Goal: Task Accomplishment & Management: Manage account settings

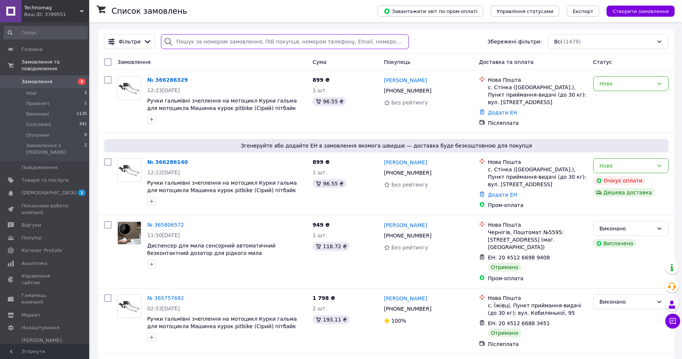
click at [244, 40] on input "search" at bounding box center [285, 41] width 248 height 15
paste input "365334196"
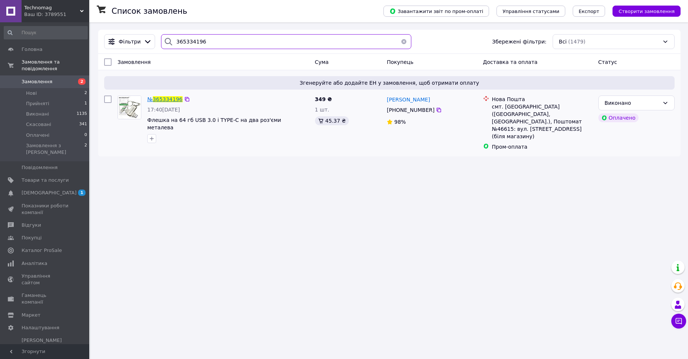
type input "365334196"
click at [158, 102] on span "№ 365334196" at bounding box center [164, 99] width 35 height 6
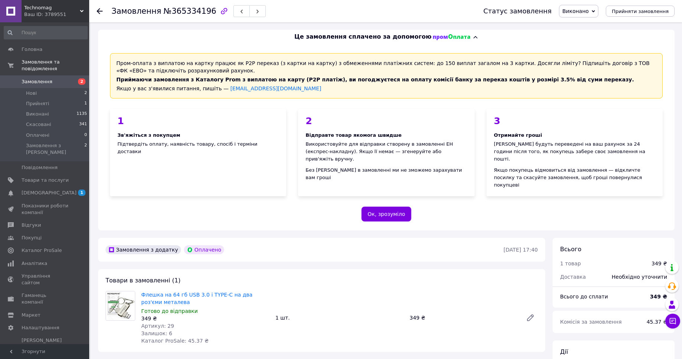
click at [584, 13] on span "Виконано" at bounding box center [576, 11] width 26 height 6
click at [580, 28] on li "Прийнято" at bounding box center [579, 25] width 39 height 11
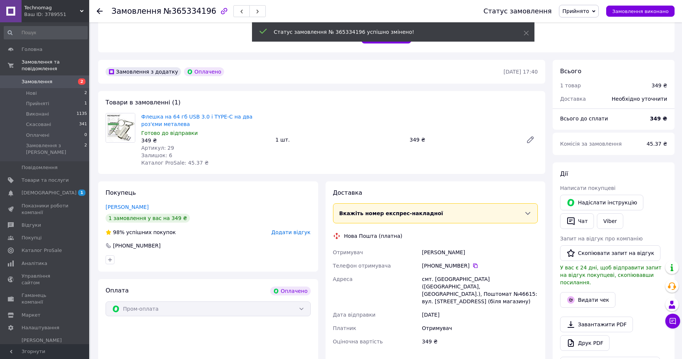
scroll to position [178, 0]
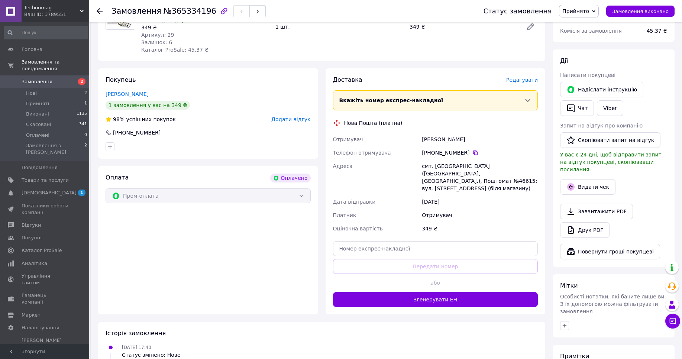
scroll to position [312, 0]
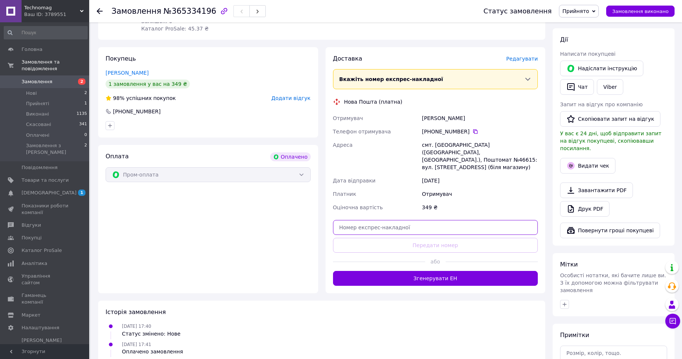
click at [402, 220] on input "text" at bounding box center [435, 227] width 205 height 15
paste input "59001470474798"
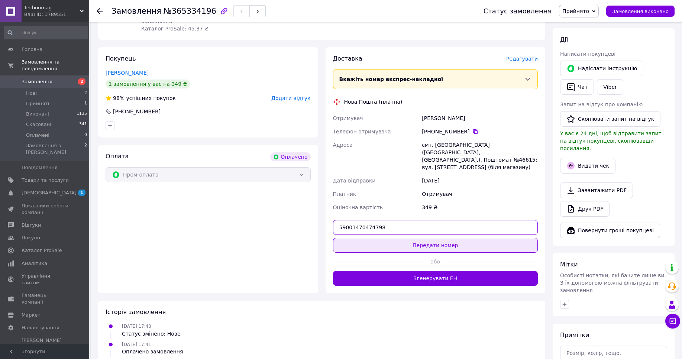
type input "59001470474798"
click at [421, 238] on button "Передати номер" at bounding box center [435, 245] width 205 height 15
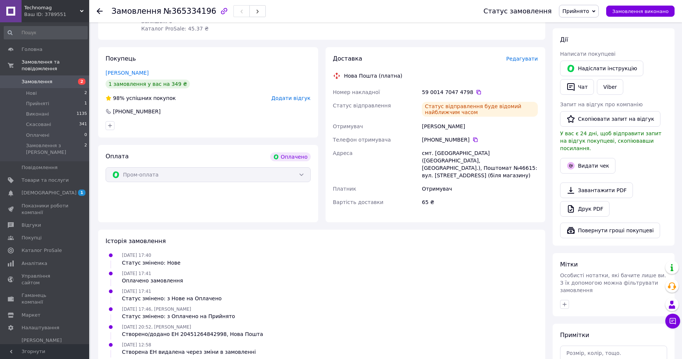
click at [68, 13] on div "Ваш ID: 3789551" at bounding box center [56, 14] width 65 height 7
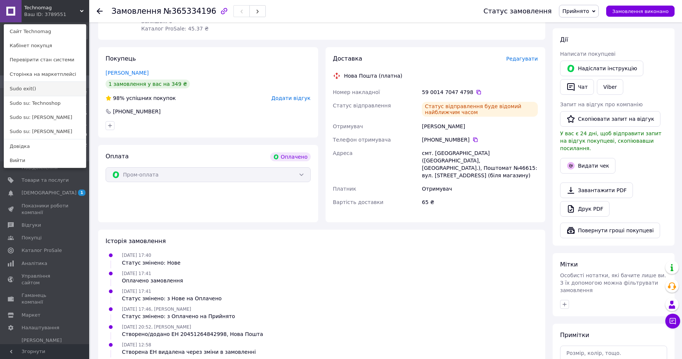
click at [23, 91] on link "Sudo exit()" at bounding box center [45, 89] width 82 height 14
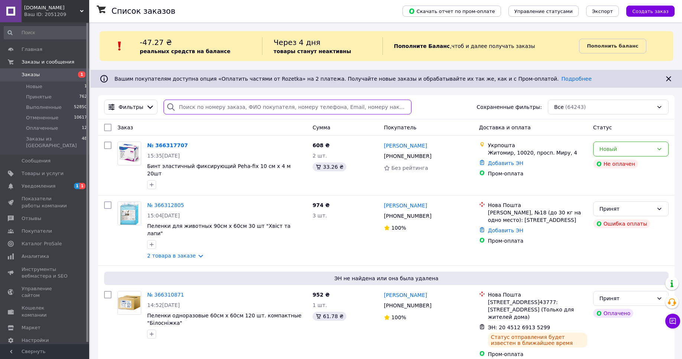
click at [208, 112] on input "search" at bounding box center [288, 107] width 248 height 15
paste input "363236821"
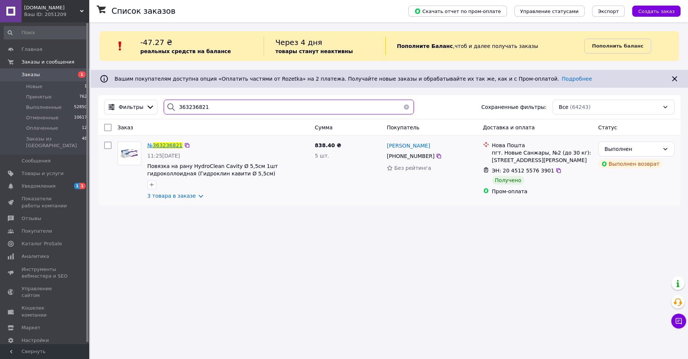
type input "363236821"
click at [158, 147] on span "363236821" at bounding box center [168, 145] width 30 height 6
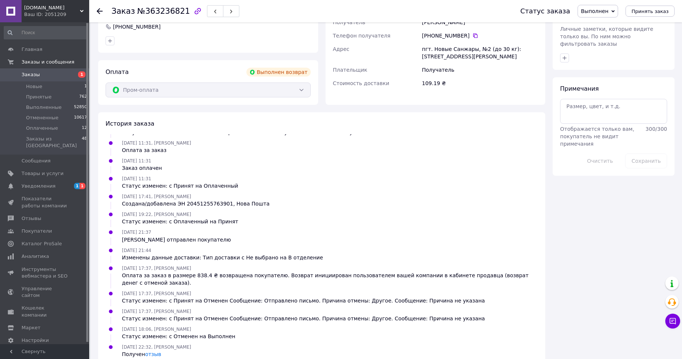
scroll to position [342, 0]
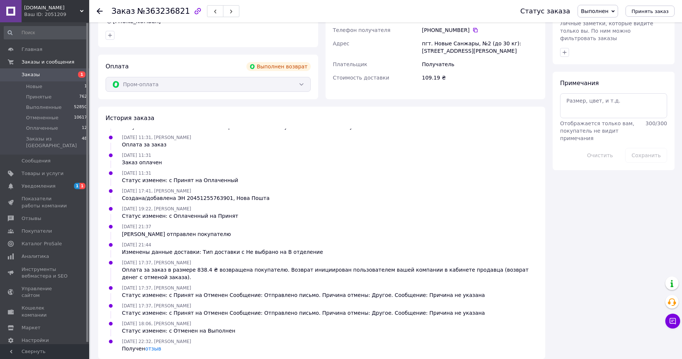
click at [68, 11] on span "Vision.in.ua" at bounding box center [52, 7] width 56 height 7
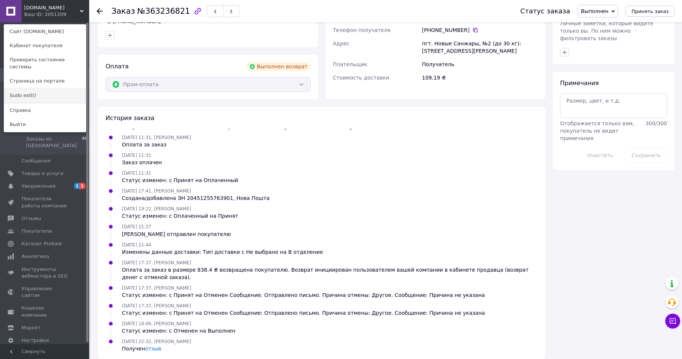
click at [70, 94] on link "Sudo exit()" at bounding box center [45, 96] width 82 height 14
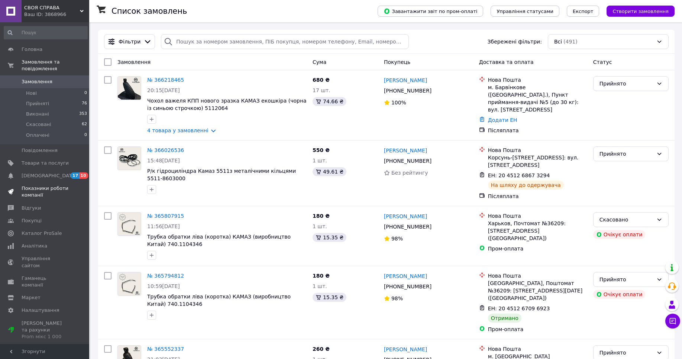
click at [48, 194] on span "Показники роботи компанії" at bounding box center [45, 191] width 47 height 13
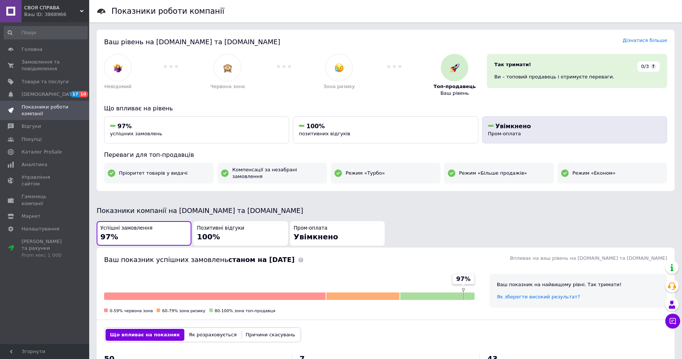
click at [573, 131] on div "Увімкнено Пром-оплата" at bounding box center [574, 129] width 173 height 15
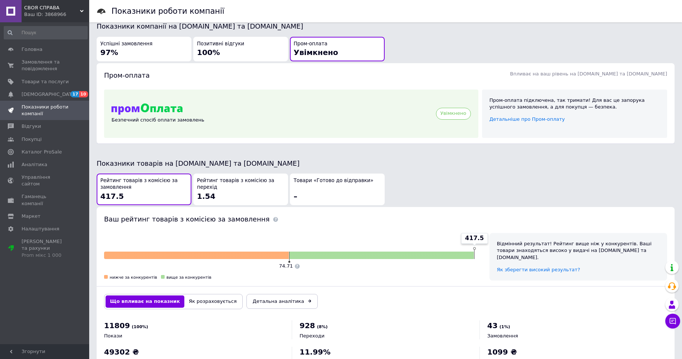
scroll to position [211, 0]
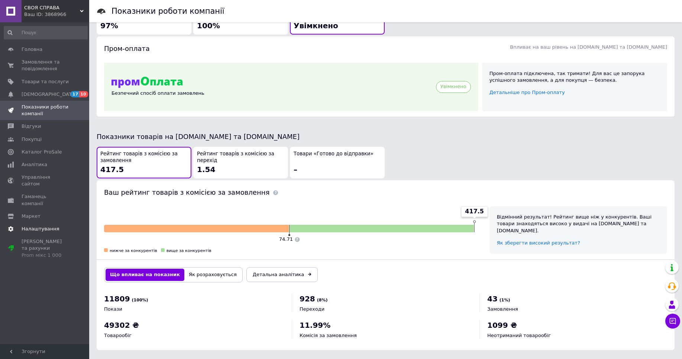
click at [52, 226] on span "Налаштування" at bounding box center [41, 229] width 38 height 7
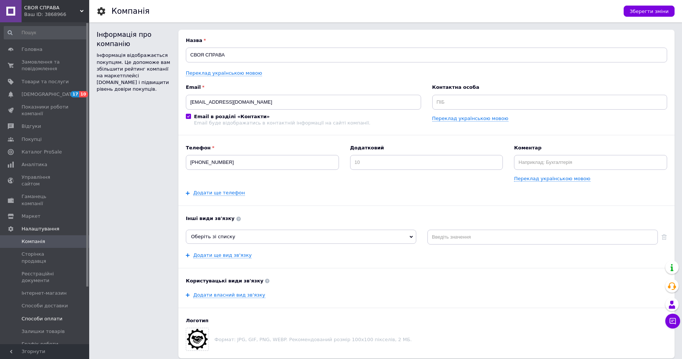
click at [57, 316] on span "Способи оплати" at bounding box center [42, 319] width 41 height 7
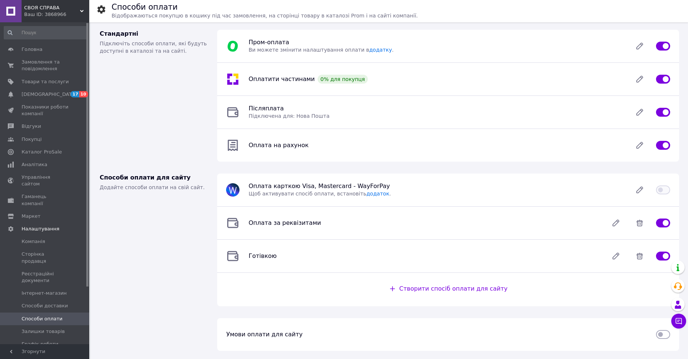
click at [46, 18] on div "Ваш ID: 3868966" at bounding box center [56, 14] width 65 height 7
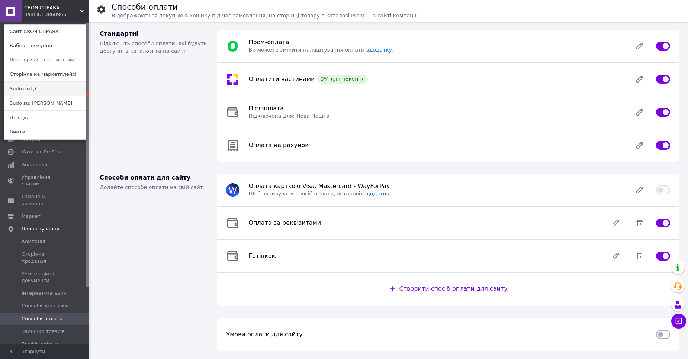
click at [44, 86] on link "Sudo exit()" at bounding box center [45, 89] width 82 height 14
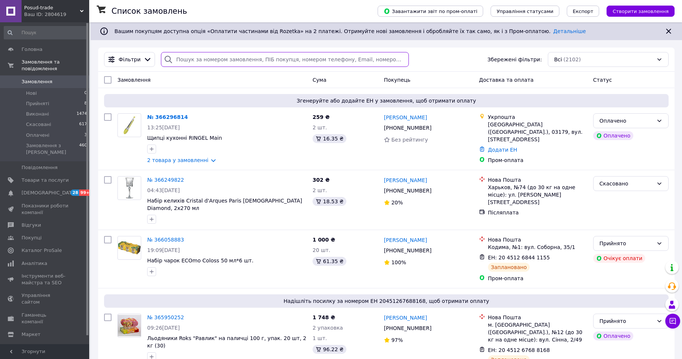
click at [228, 62] on input "search" at bounding box center [285, 59] width 248 height 15
paste input "365516907"
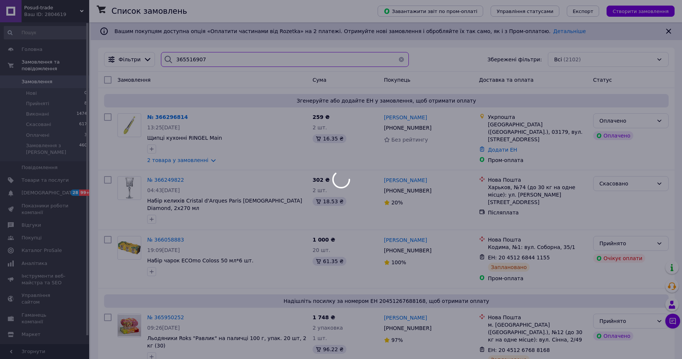
type input "365516907"
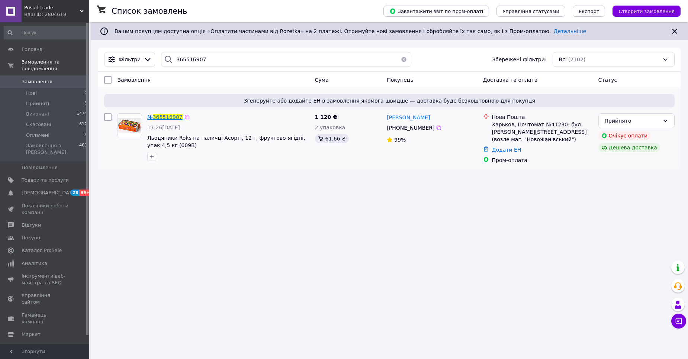
click at [166, 118] on span "365516907" at bounding box center [168, 117] width 30 height 6
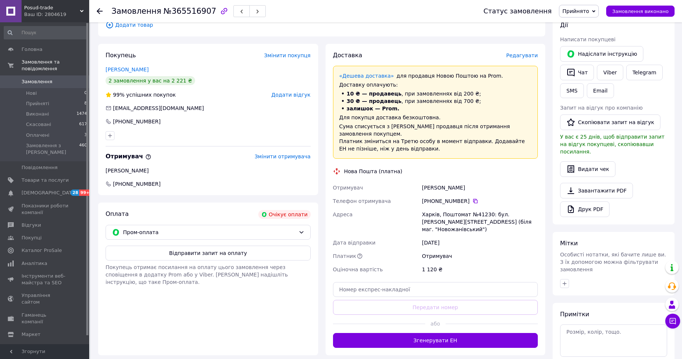
scroll to position [134, 0]
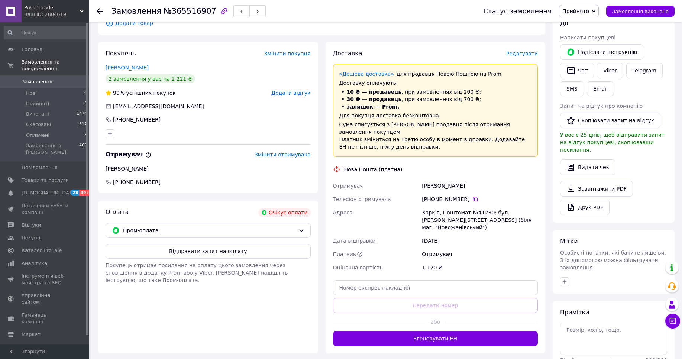
click at [62, 11] on span "Posud-trade" at bounding box center [52, 7] width 56 height 7
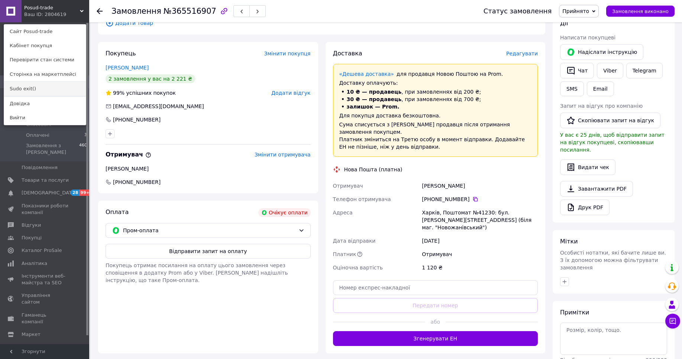
click at [46, 88] on link "Sudo exit()" at bounding box center [45, 89] width 82 height 14
